Goal: Information Seeking & Learning: Learn about a topic

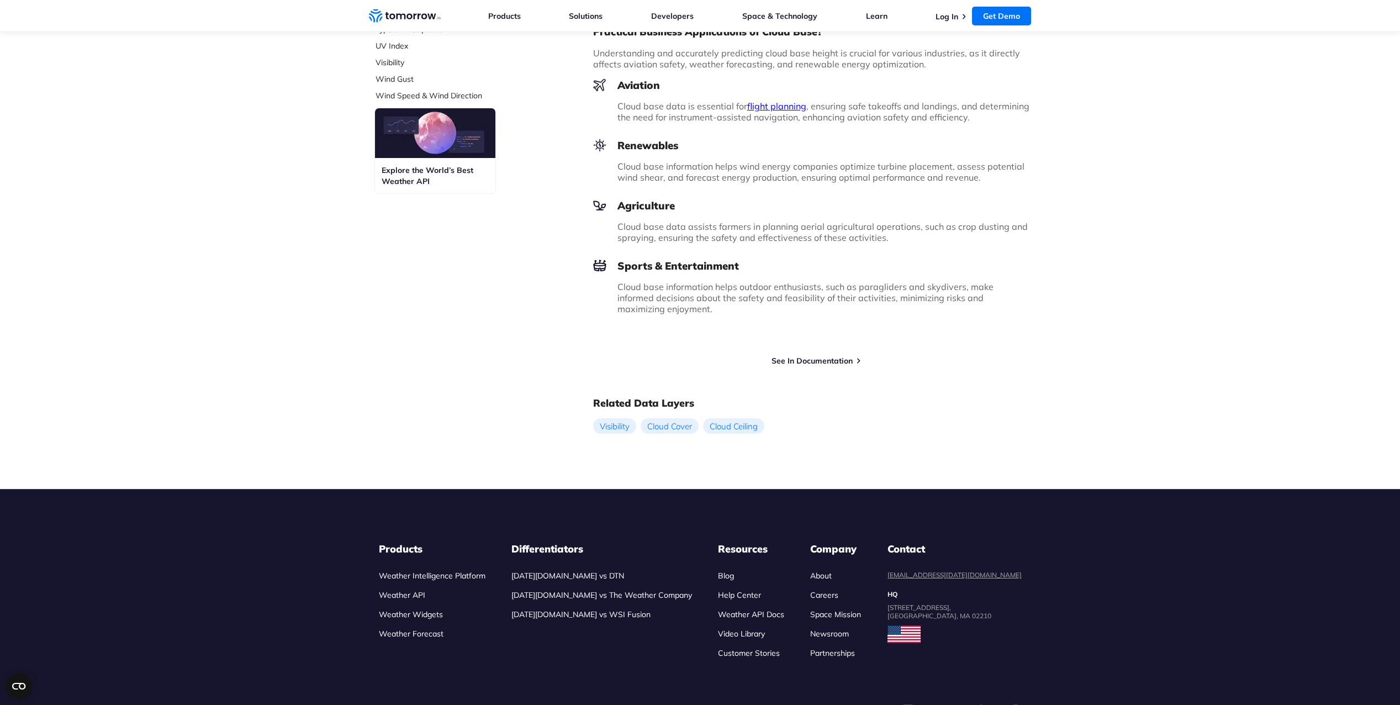
scroll to position [552, 0]
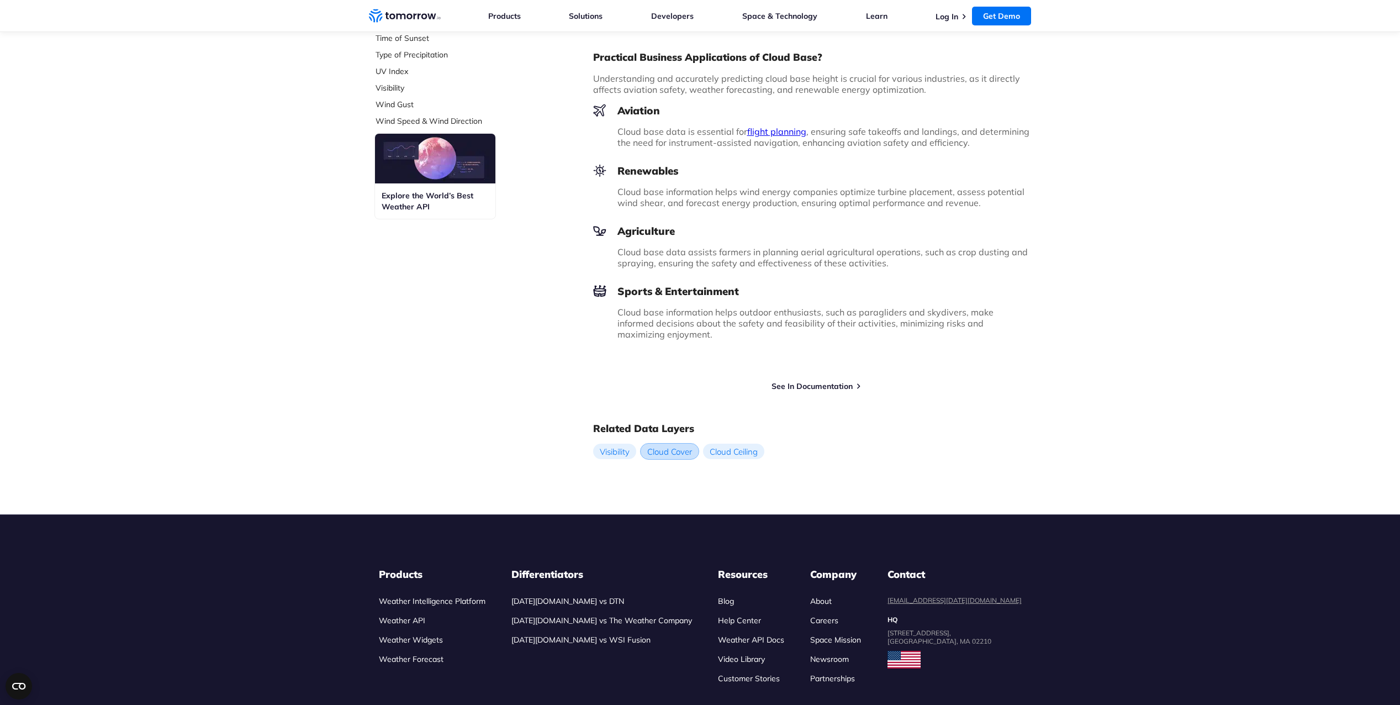
click at [665, 453] on link "Cloud Cover" at bounding box center [670, 451] width 58 height 15
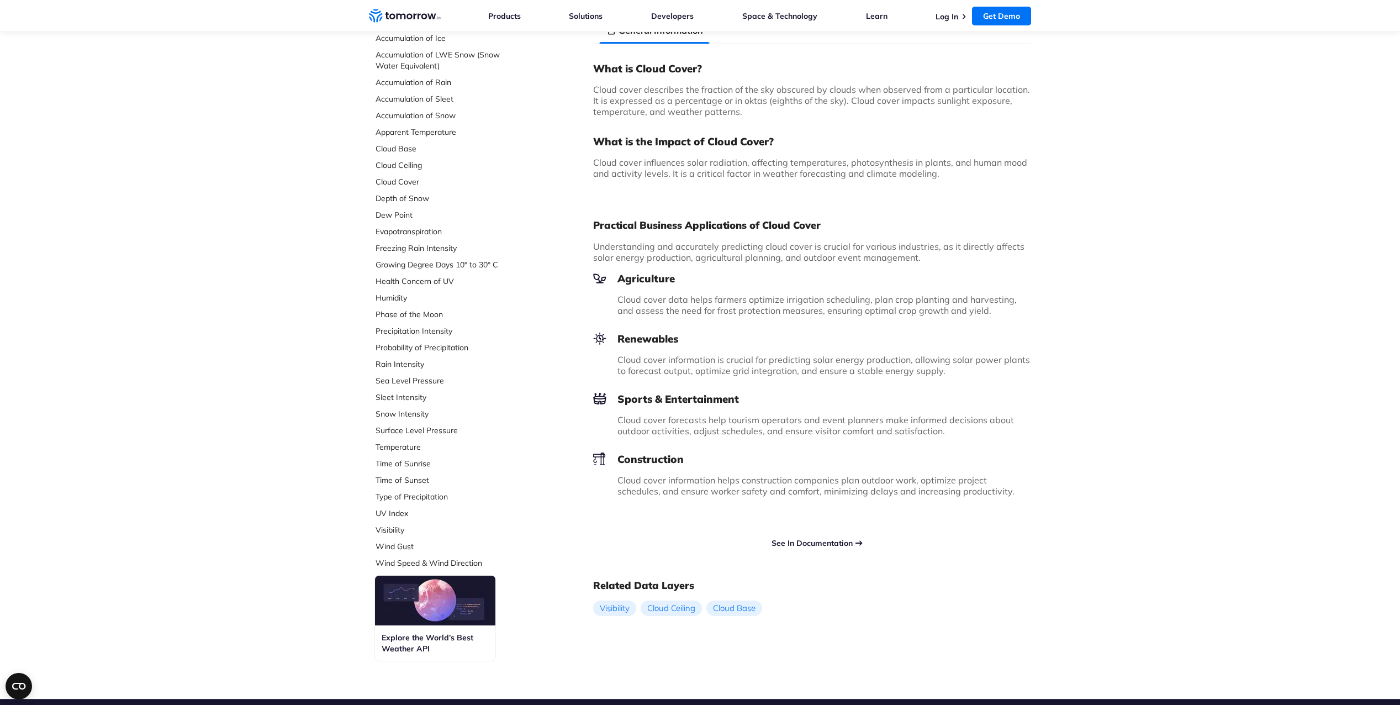
click at [802, 540] on link "See In Documentation" at bounding box center [812, 543] width 81 height 10
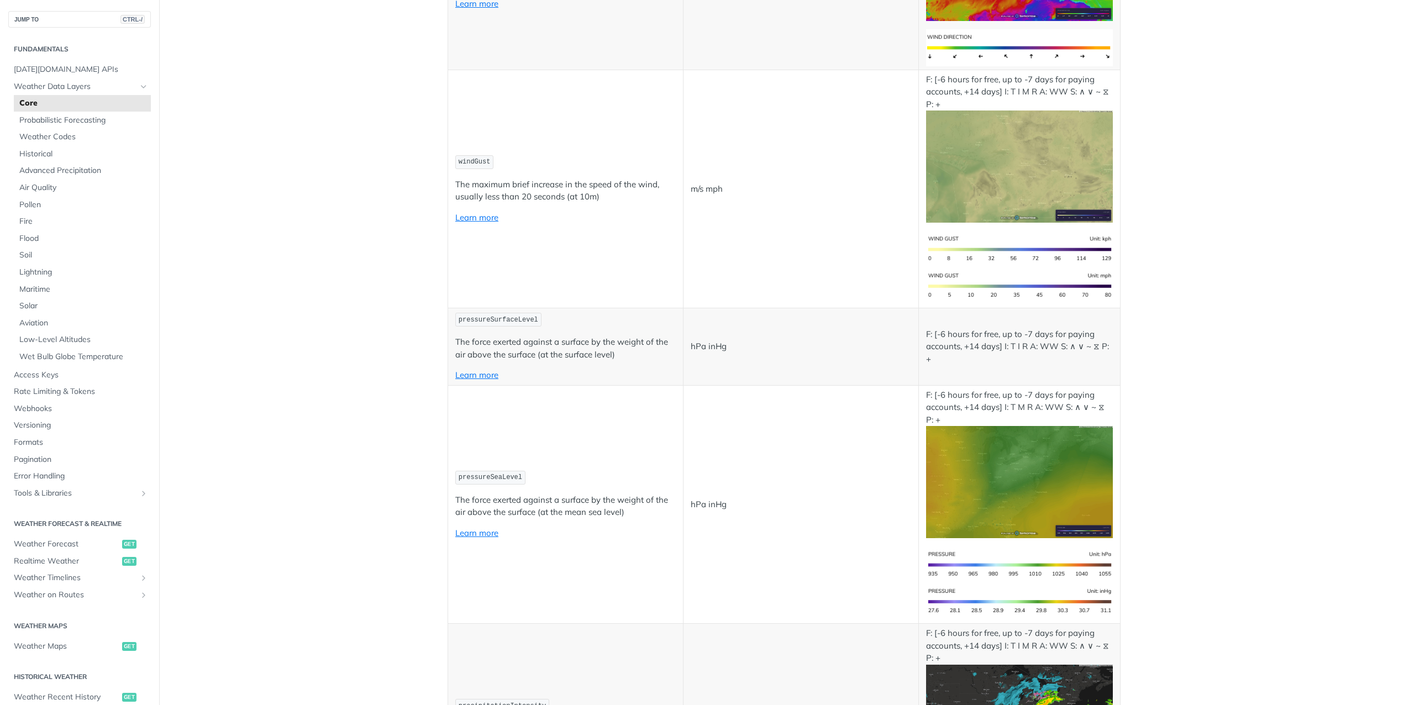
scroll to position [1381, 0]
